Goal: Information Seeking & Learning: Learn about a topic

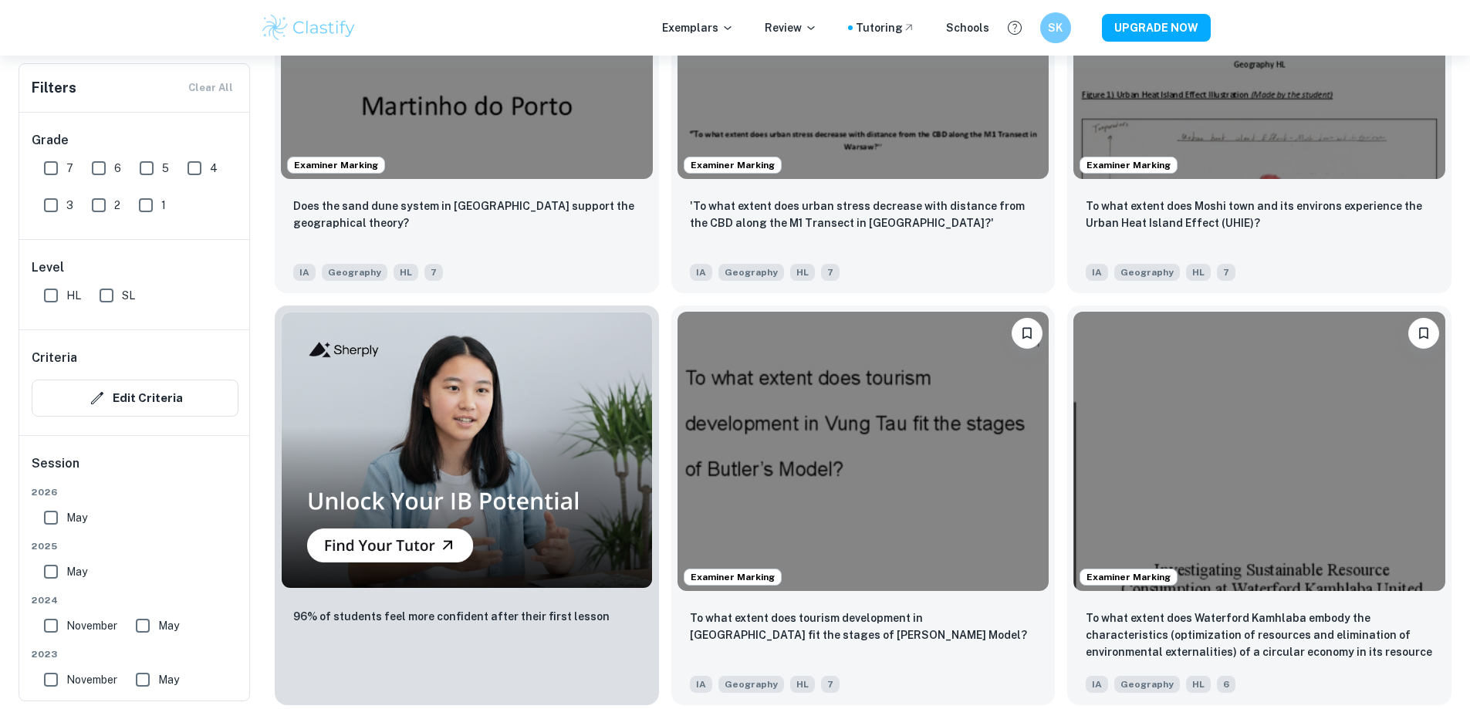
scroll to position [1157, 0]
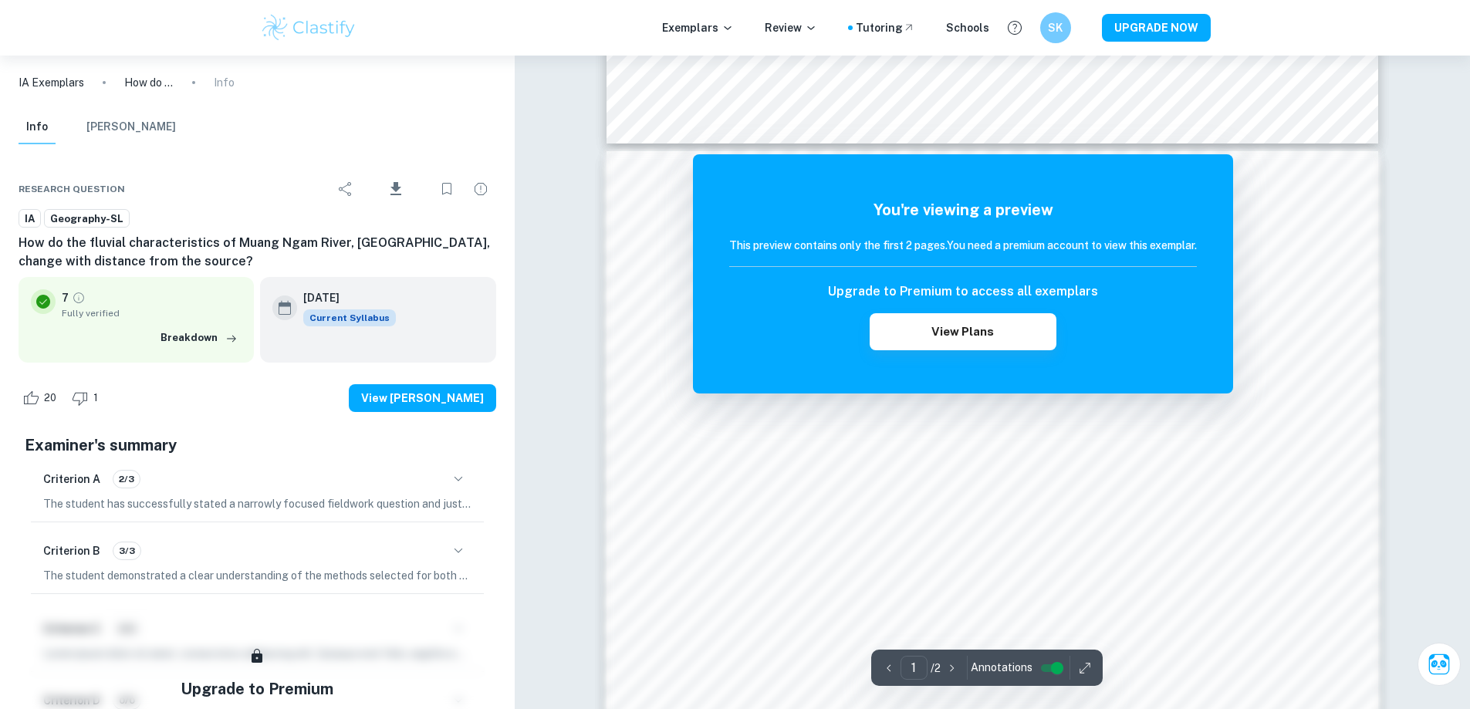
scroll to position [1080, 0]
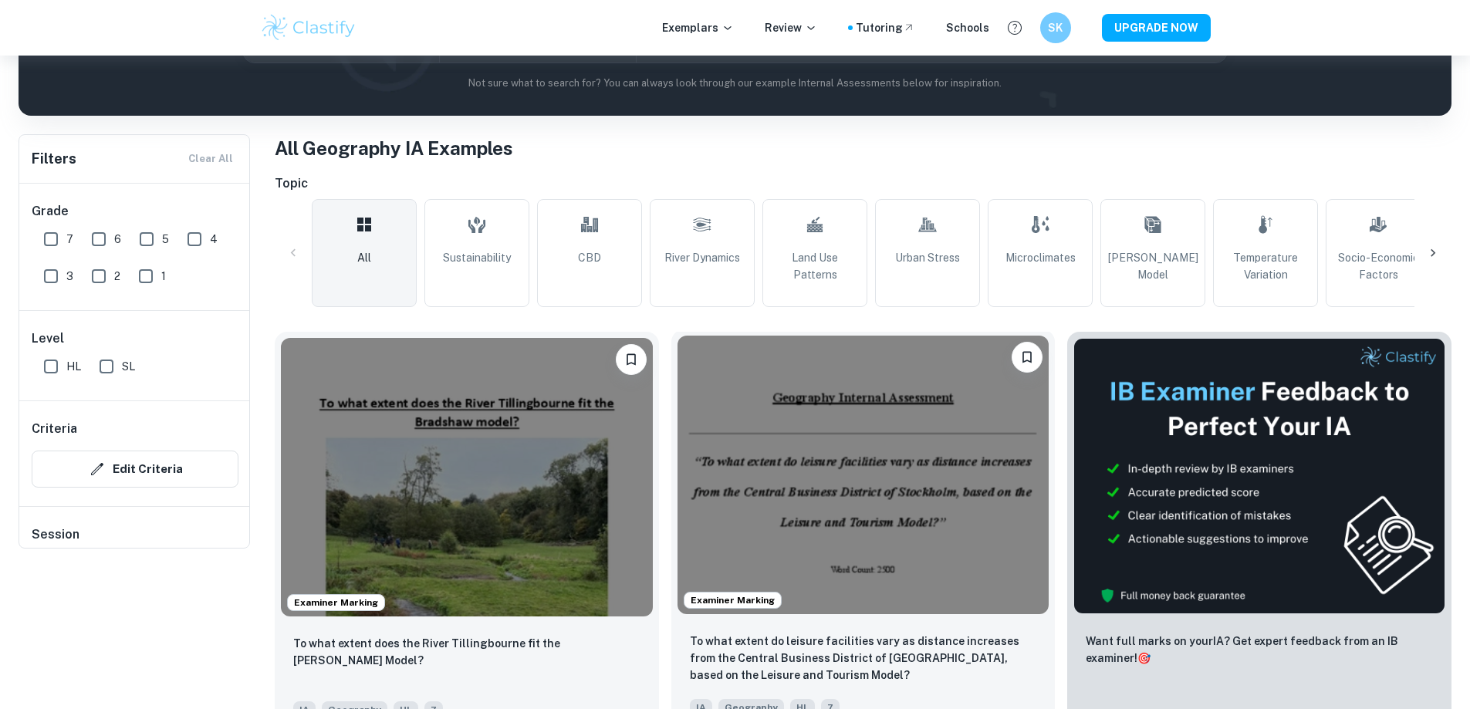
scroll to position [540, 0]
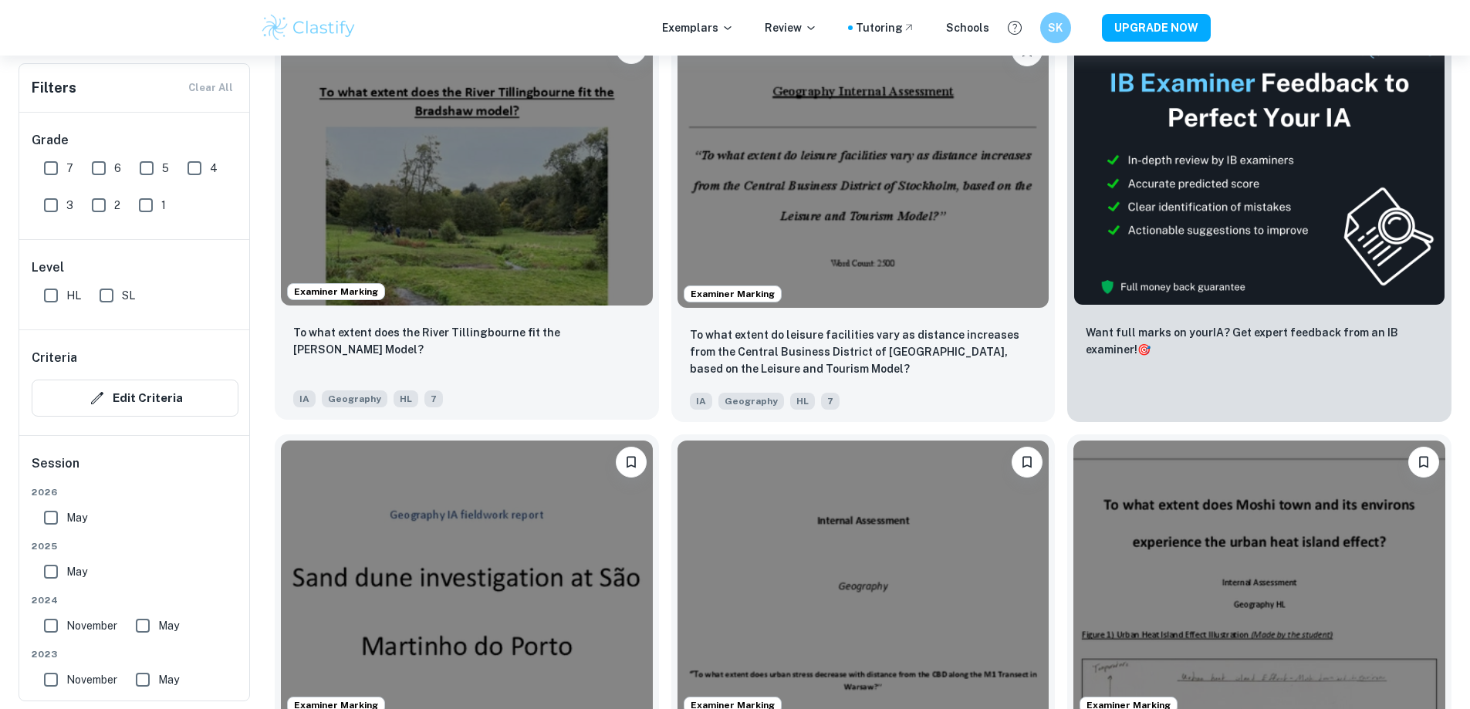
click at [450, 324] on p "To what extent does the River Tillingbourne fit the [PERSON_NAME] Model?" at bounding box center [466, 341] width 347 height 34
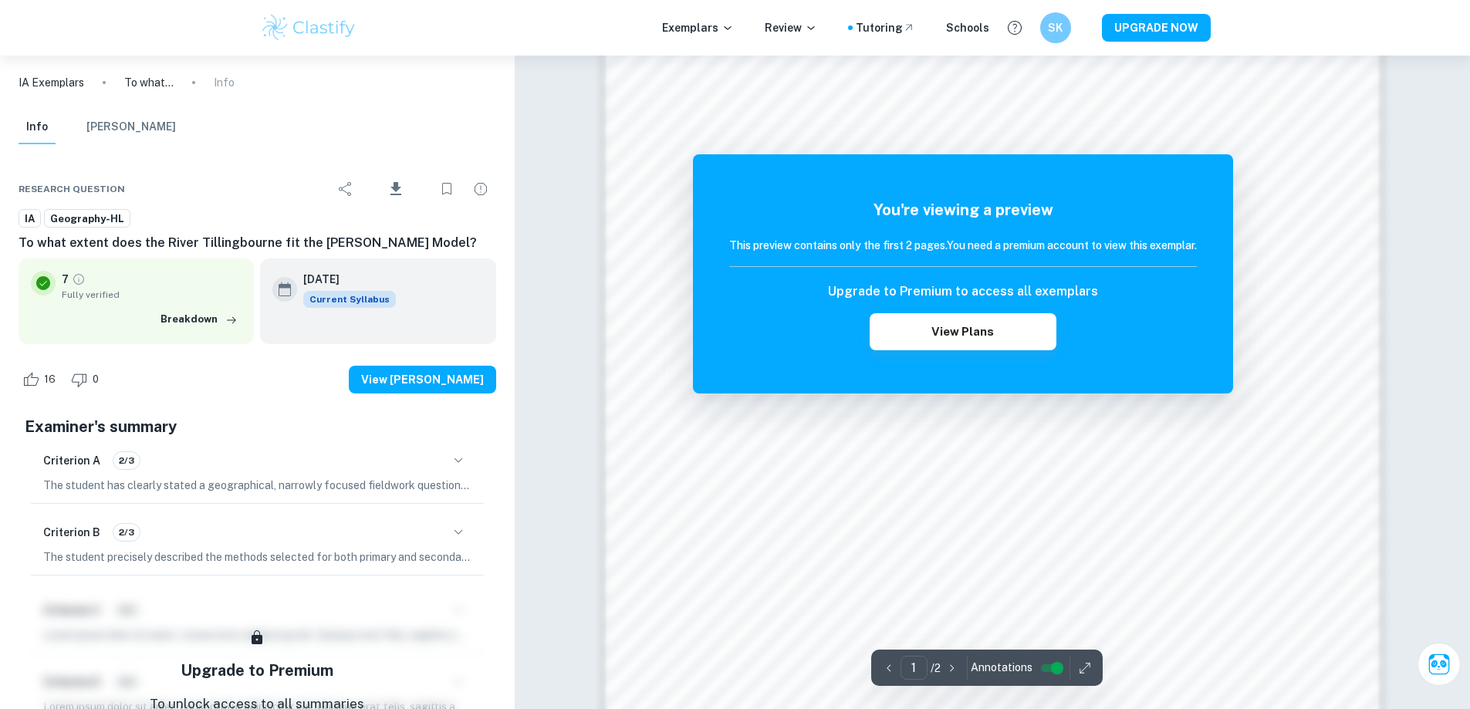
scroll to position [1658, 0]
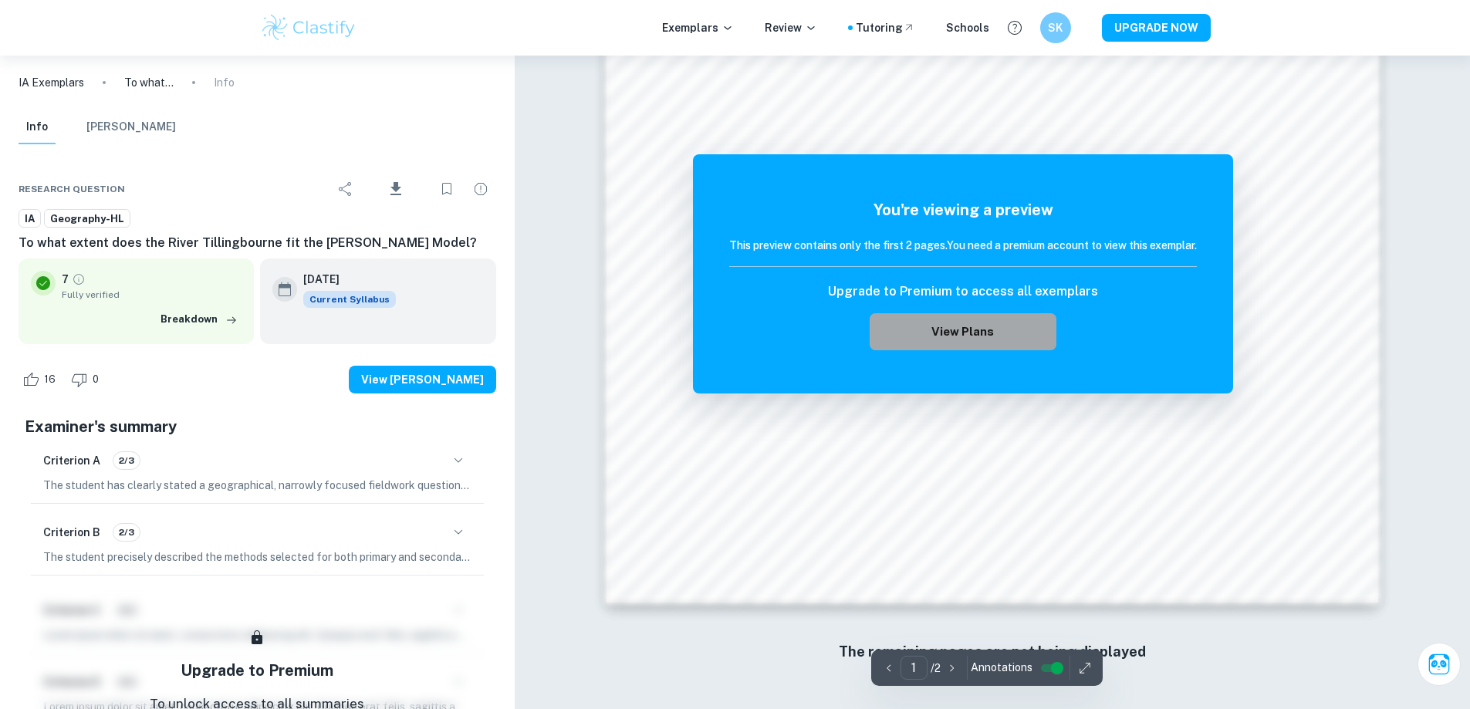
click at [1008, 327] on button "View Plans" at bounding box center [963, 331] width 187 height 37
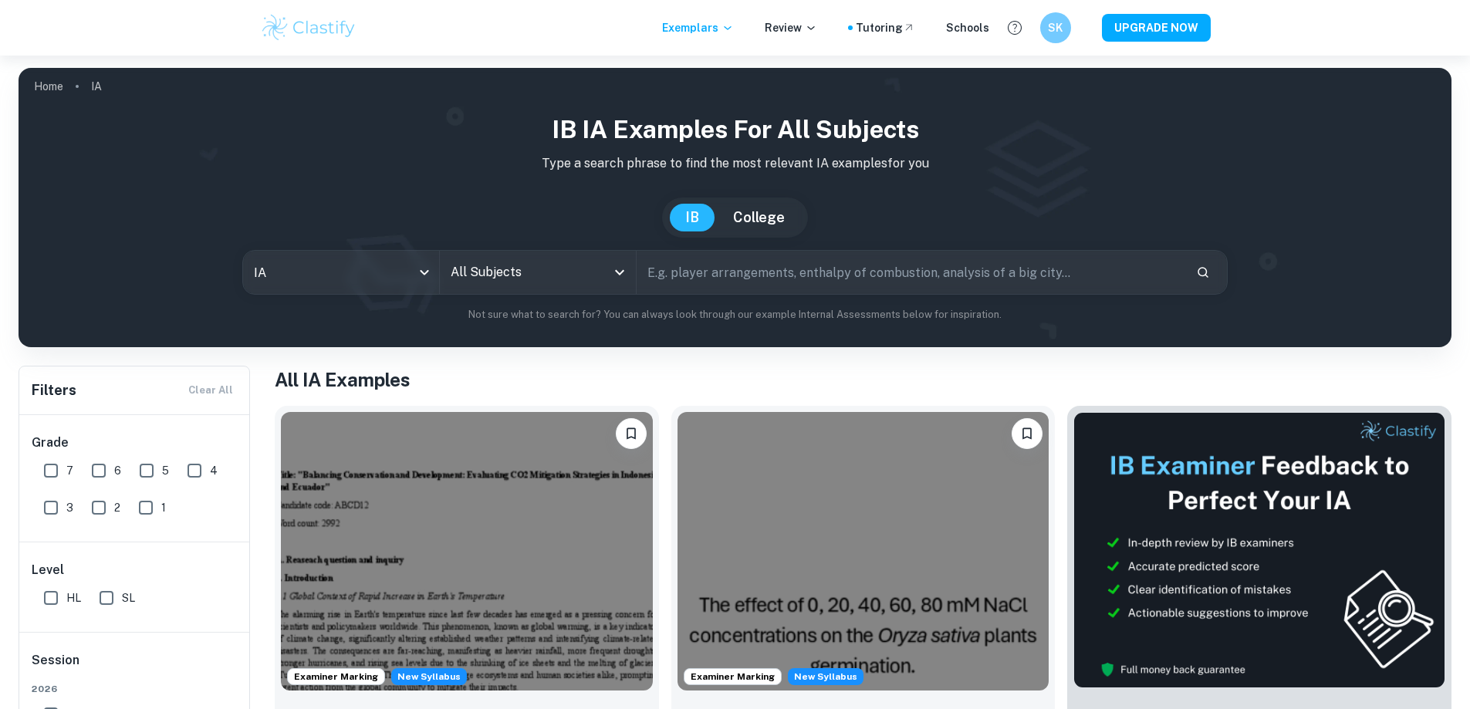
scroll to position [309, 0]
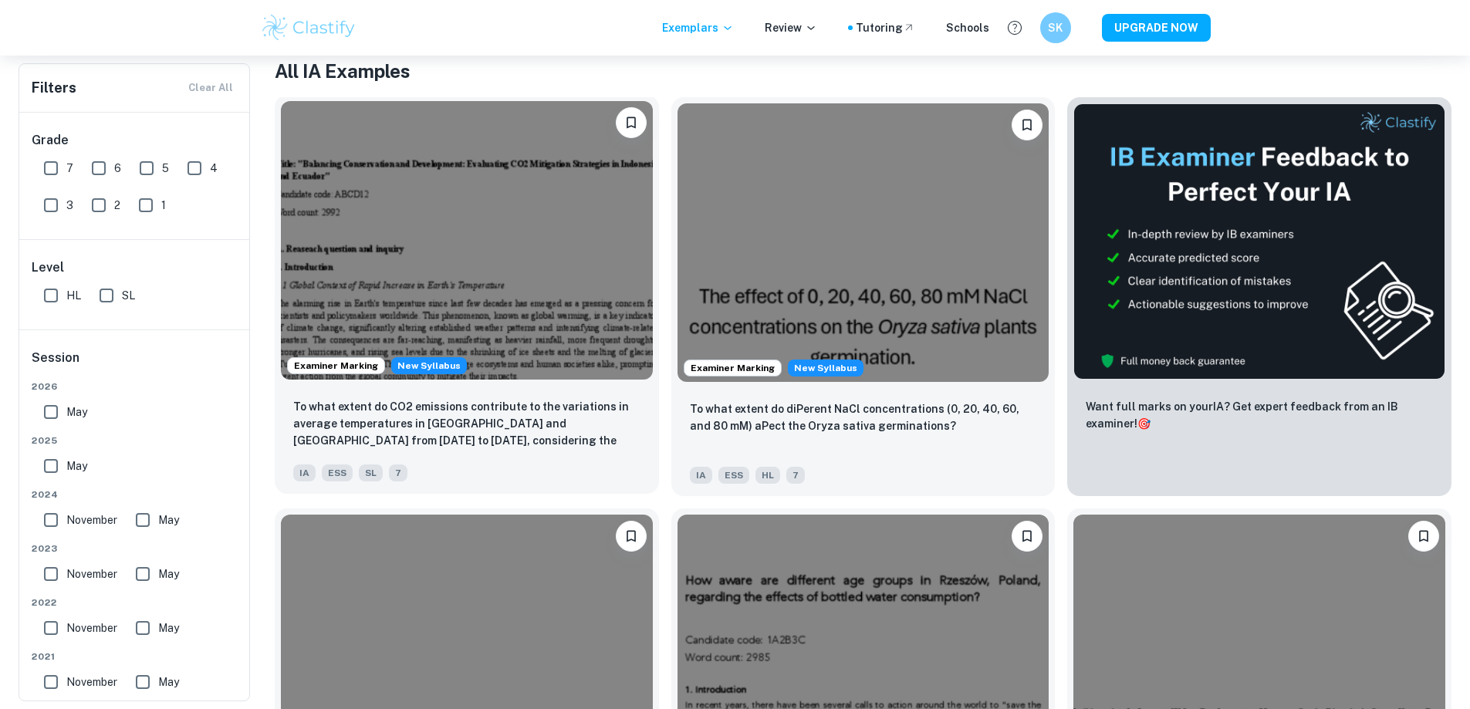
click at [455, 398] on p "To what extent do CO2 emissions contribute to the variations in average tempera…" at bounding box center [466, 424] width 347 height 52
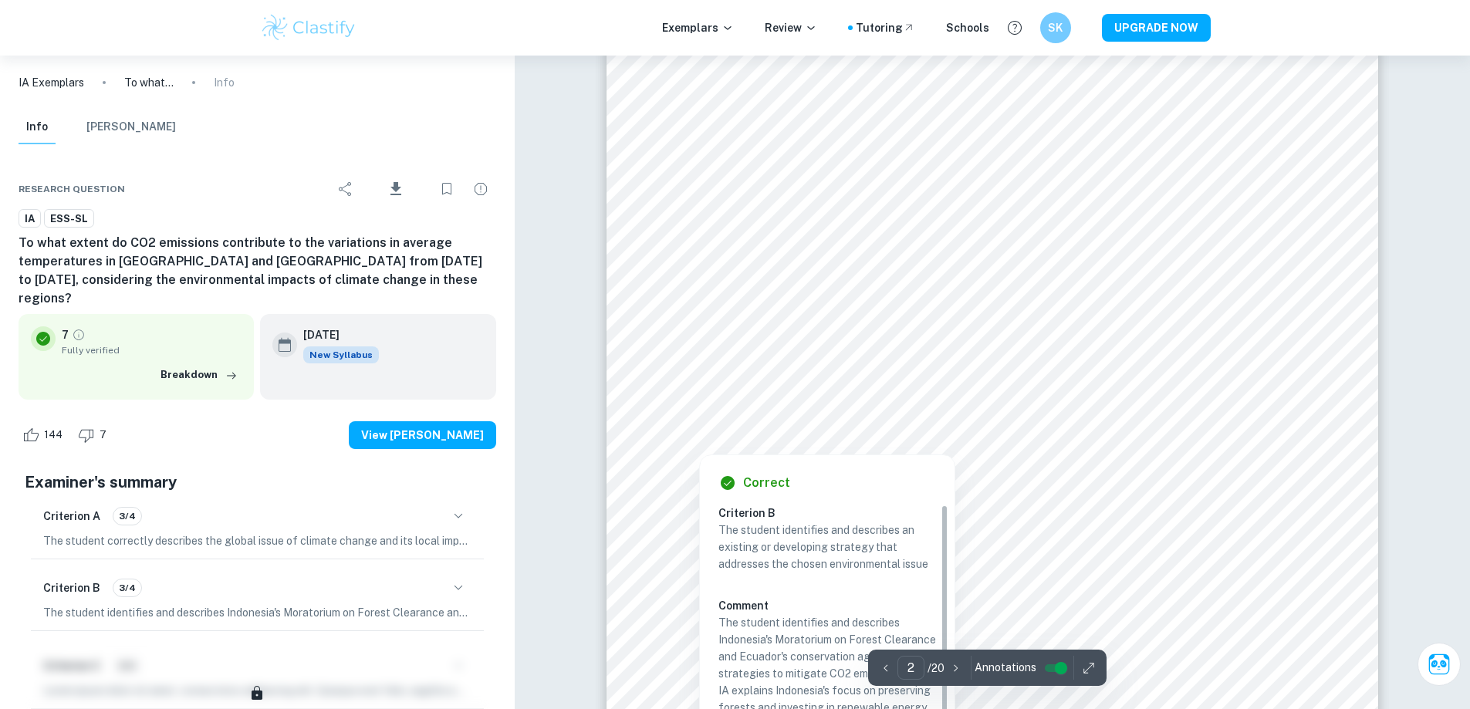
scroll to position [1225, 0]
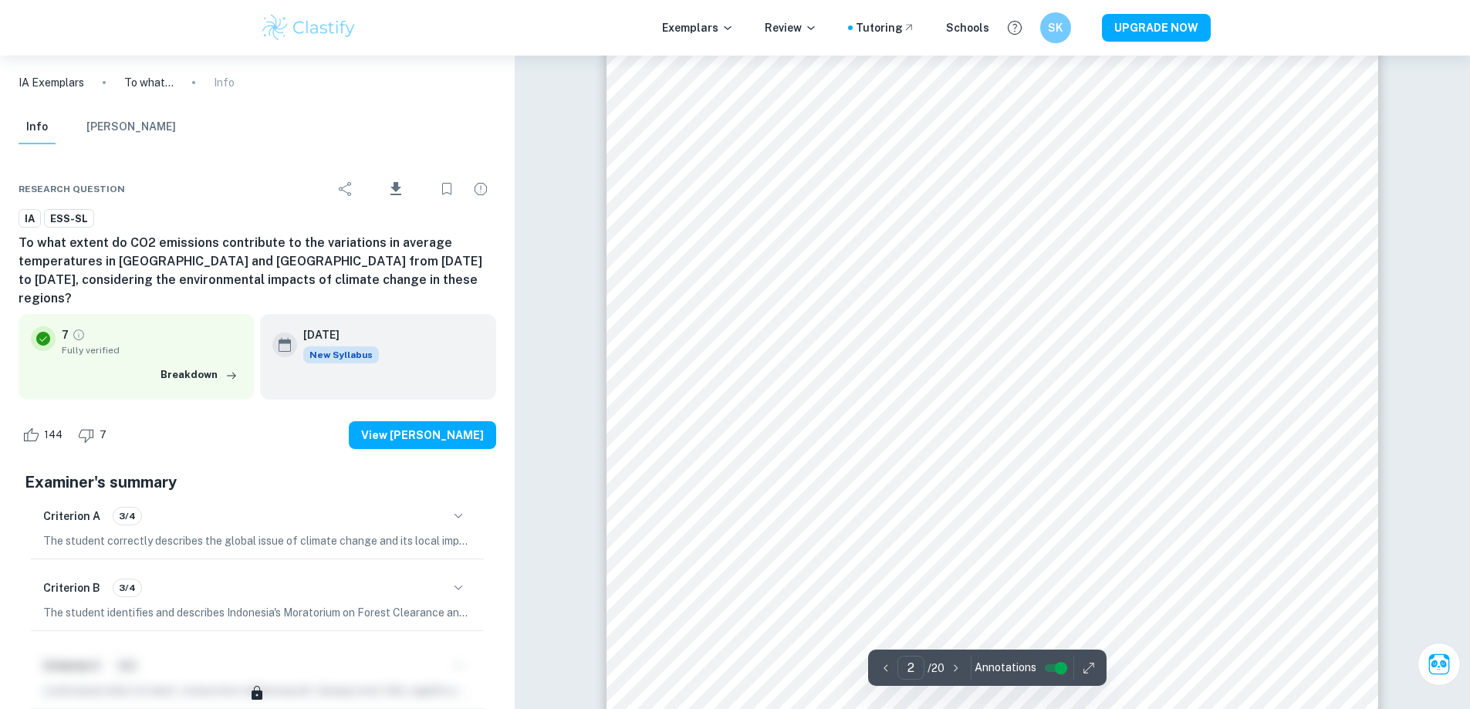
type input "1"
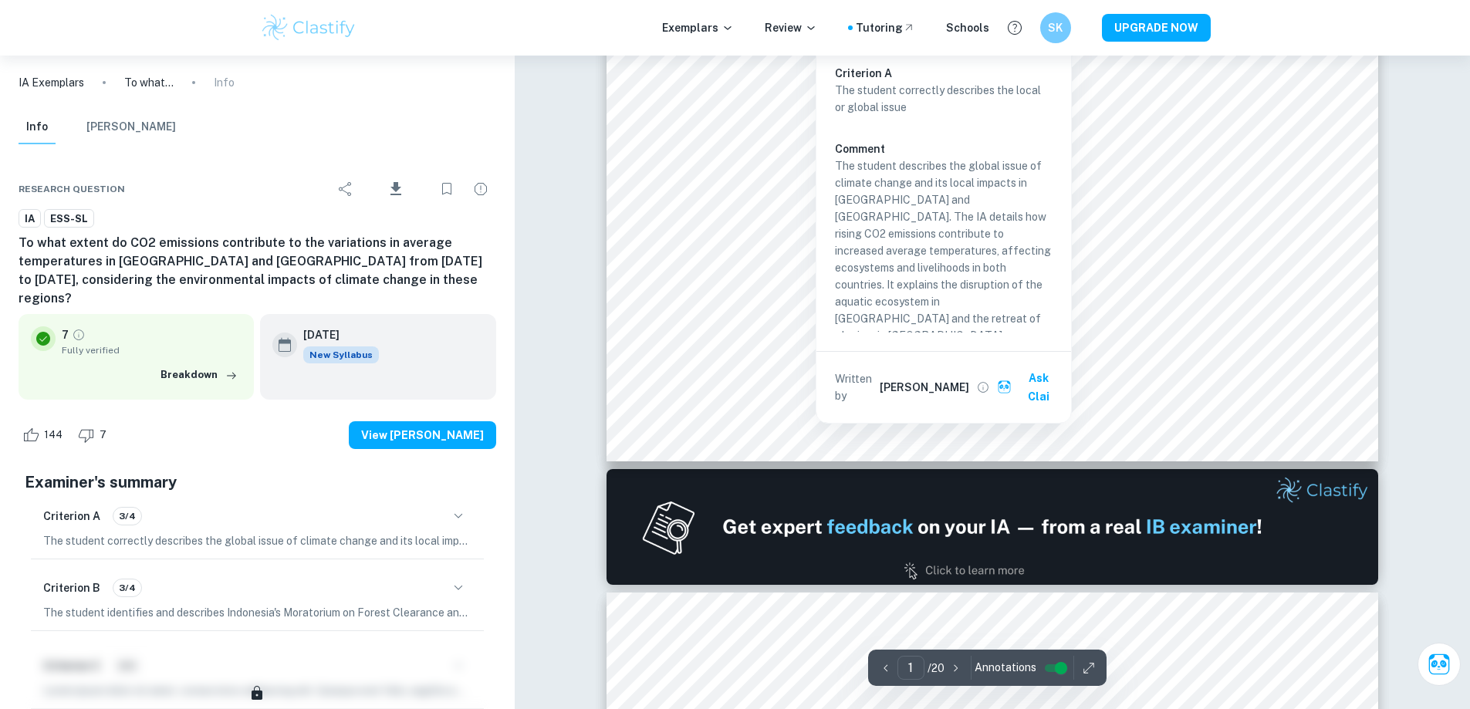
scroll to position [0, 0]
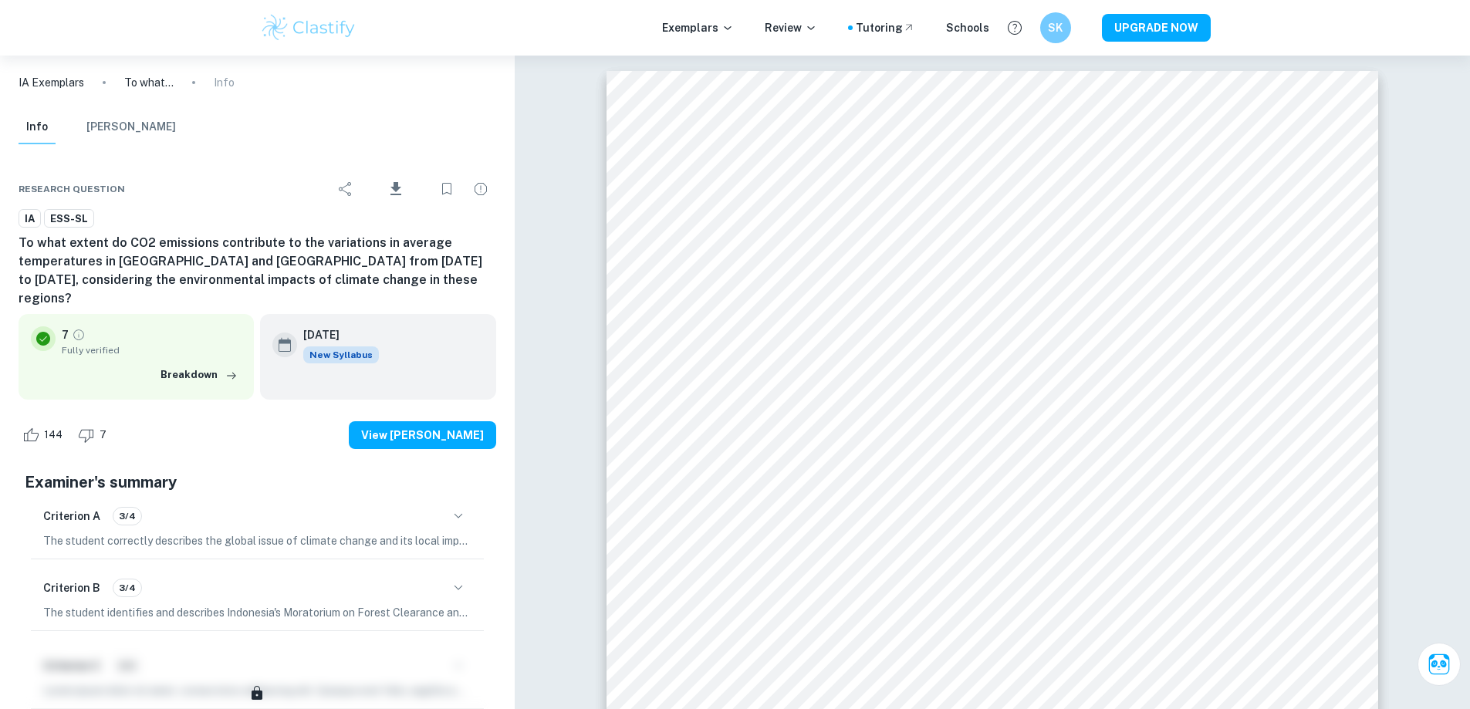
click at [72, 226] on span "ESS-SL" at bounding box center [69, 218] width 49 height 15
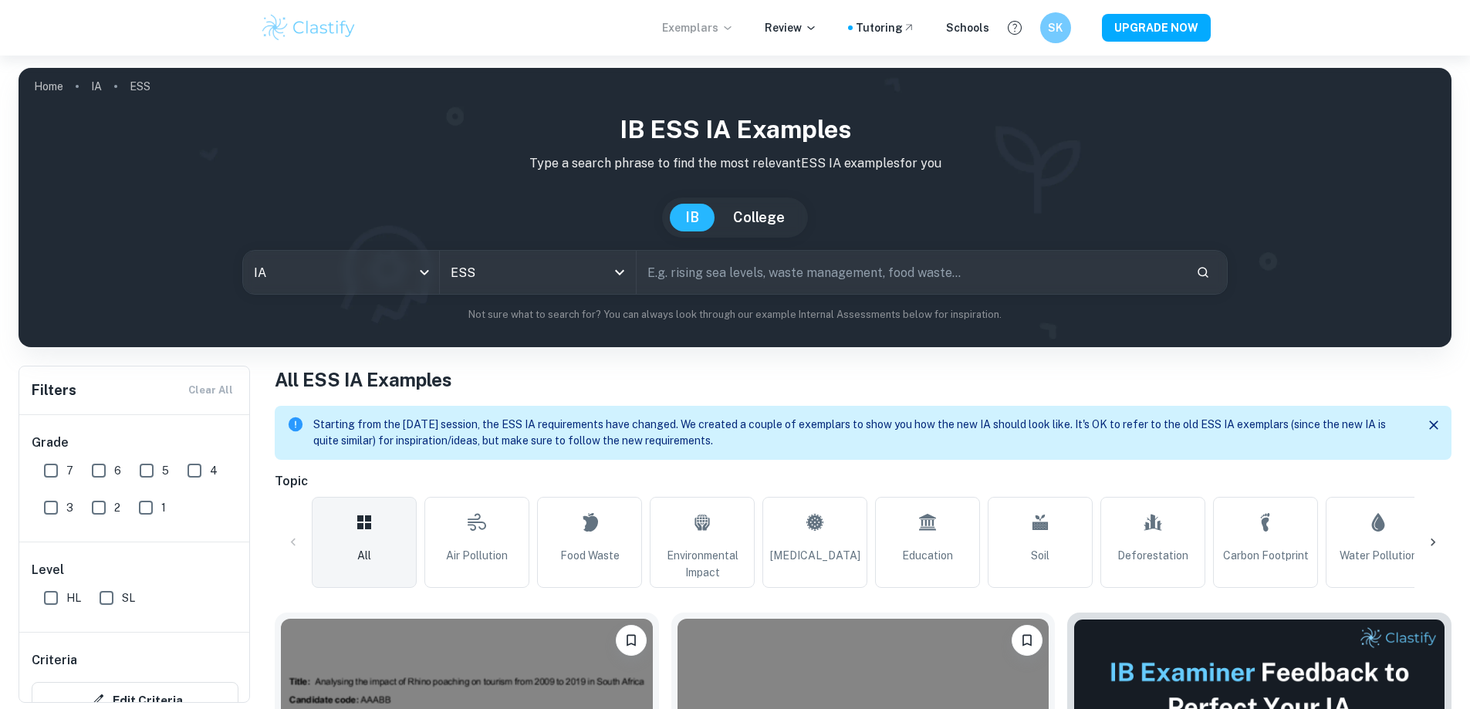
click at [693, 25] on p "Exemplars" at bounding box center [698, 27] width 72 height 17
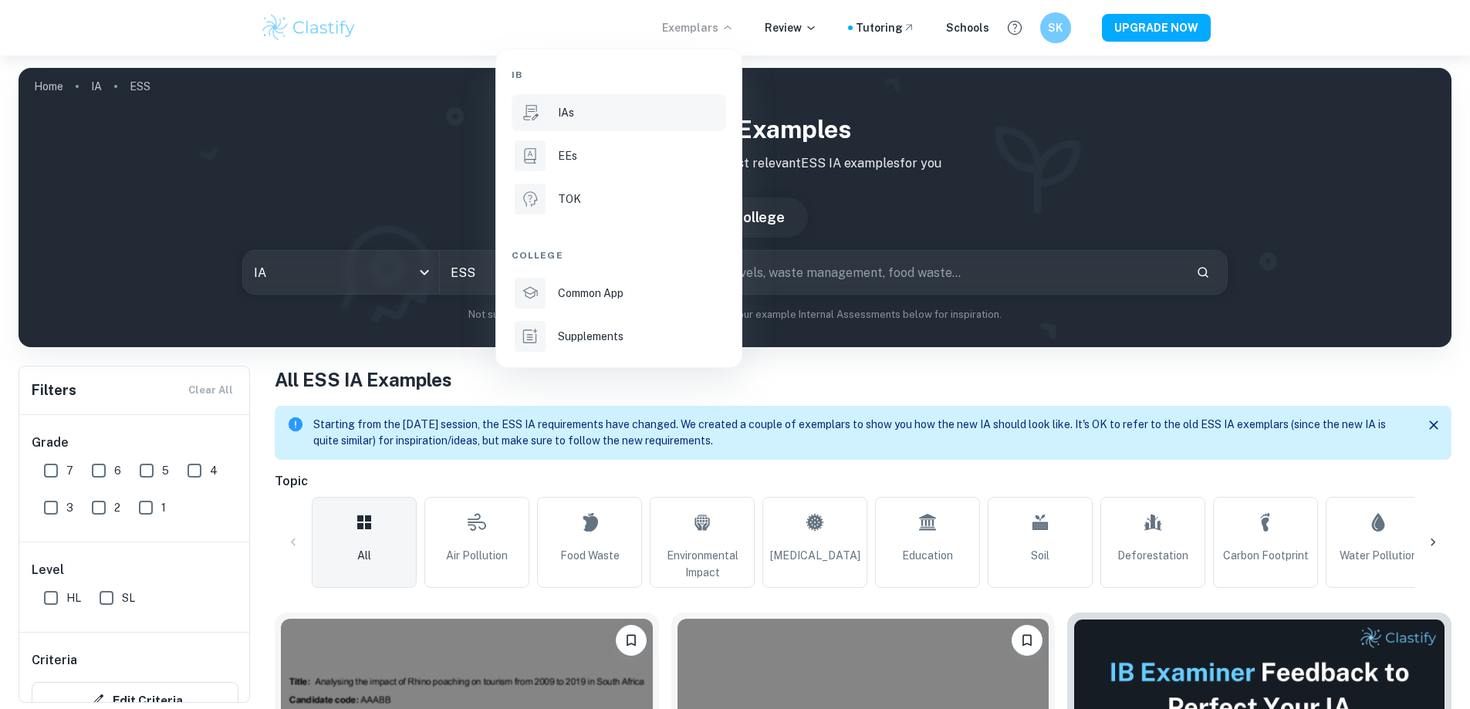
click at [561, 119] on p "IAs" at bounding box center [566, 112] width 16 height 17
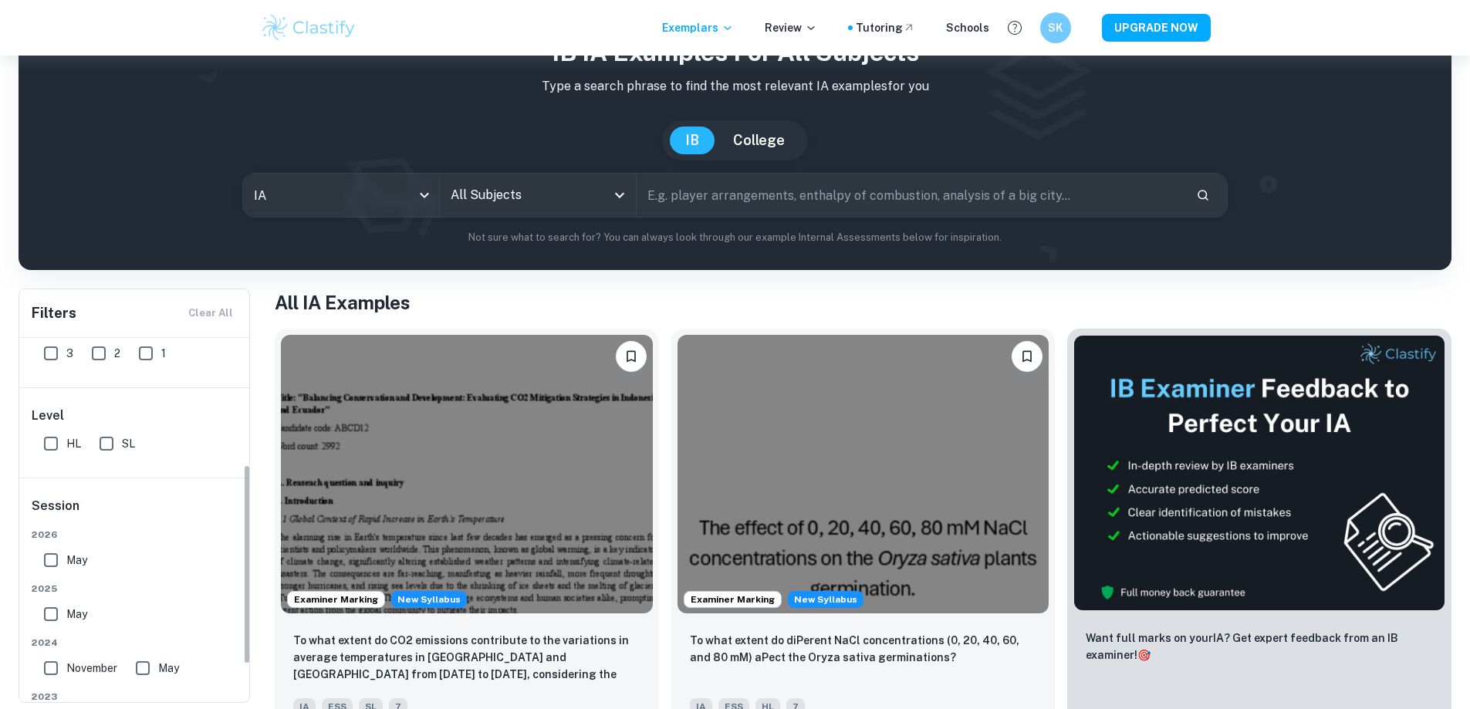
scroll to position [299, 0]
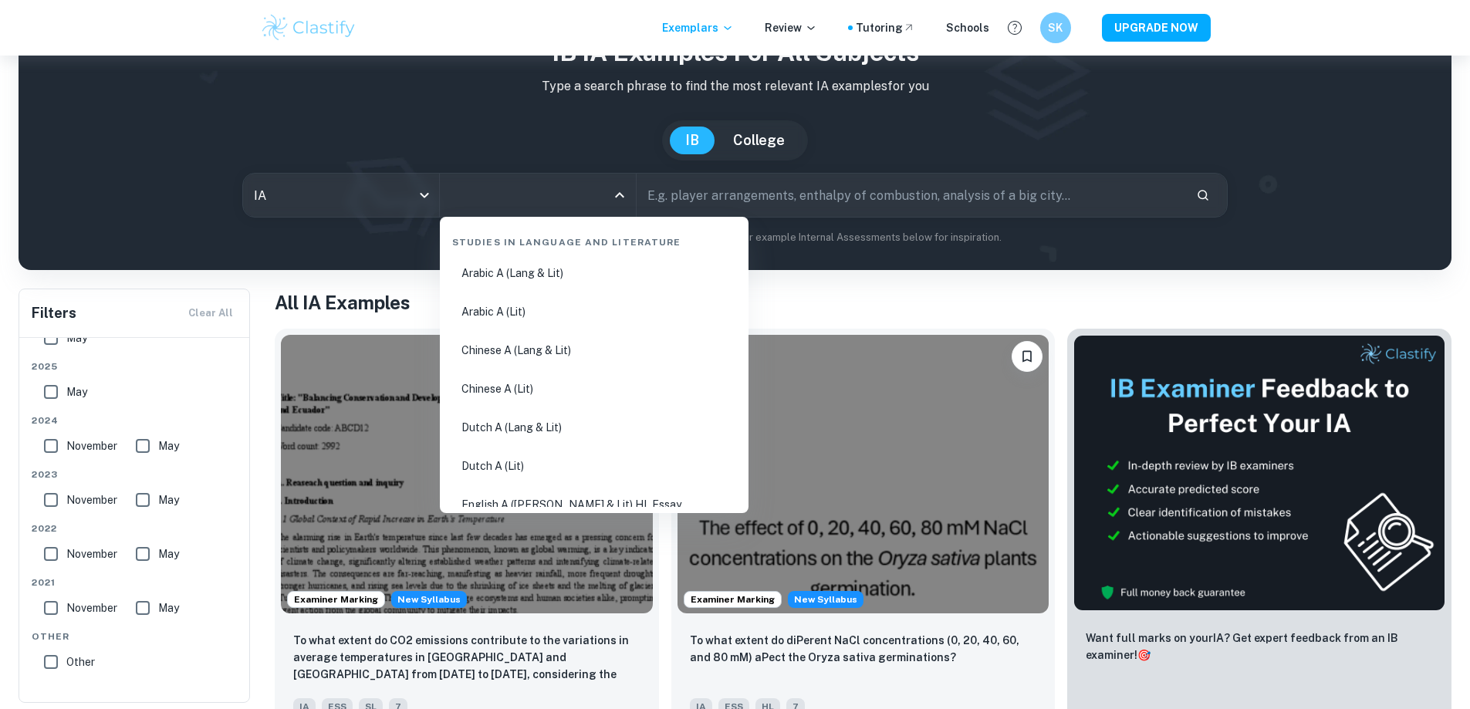
click at [535, 196] on input "All Subjects" at bounding box center [526, 195] width 159 height 29
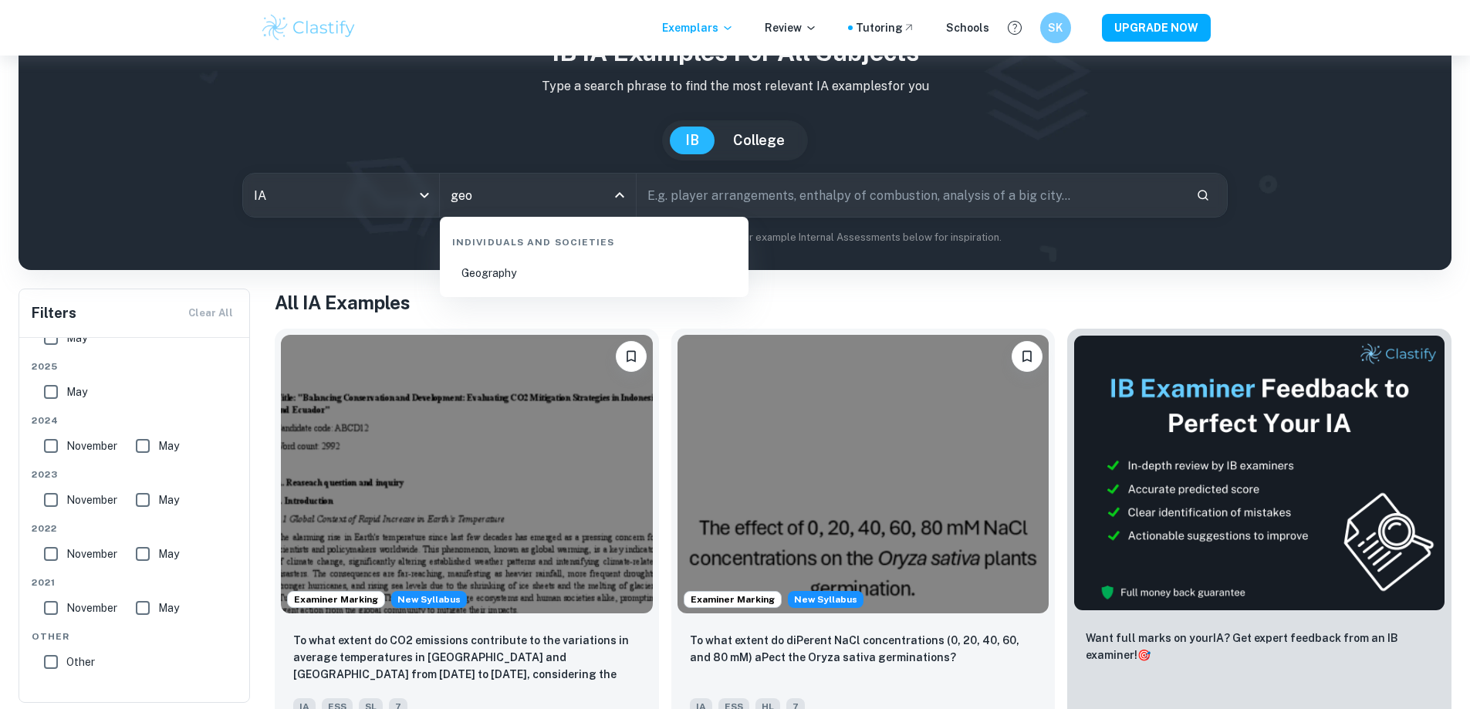
click at [505, 270] on li "Geography" at bounding box center [594, 272] width 296 height 35
type input "Geography"
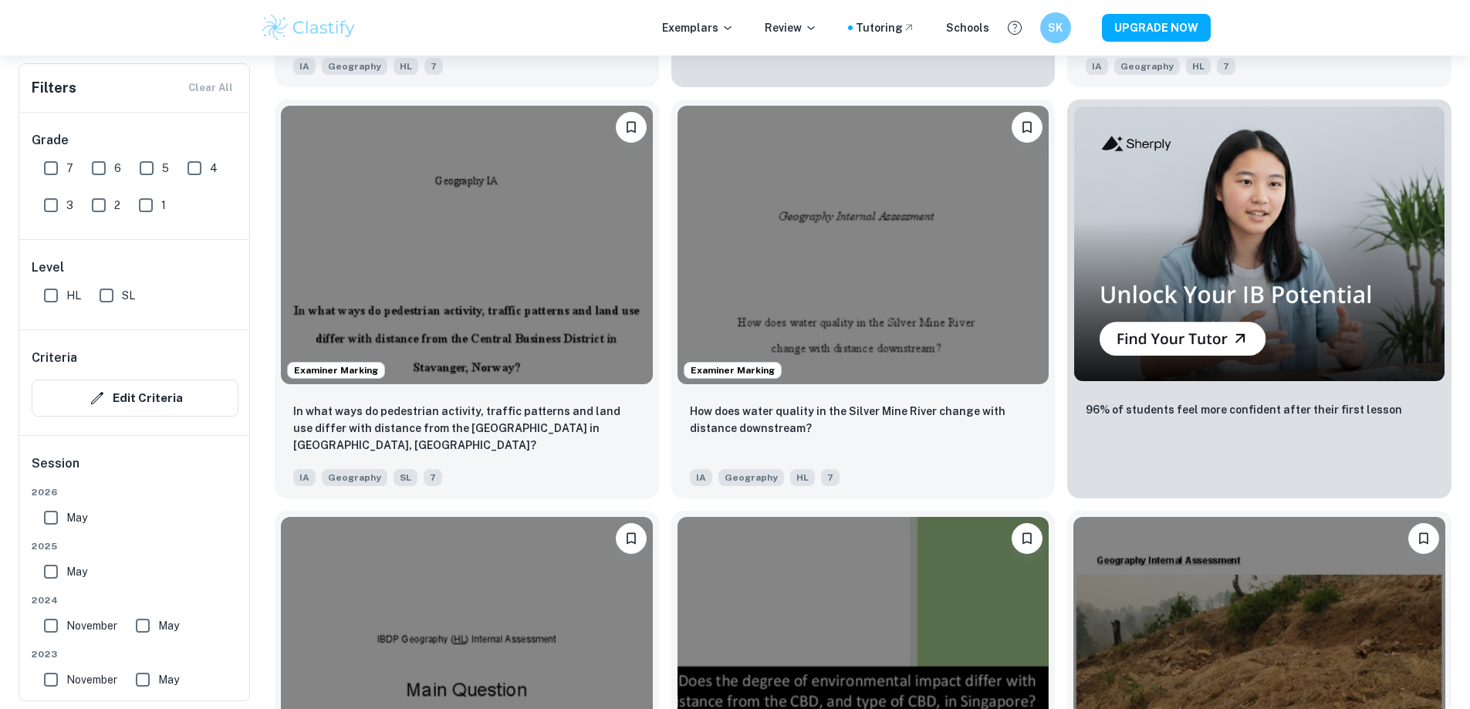
scroll to position [5170, 0]
